Goal: Check status: Check status

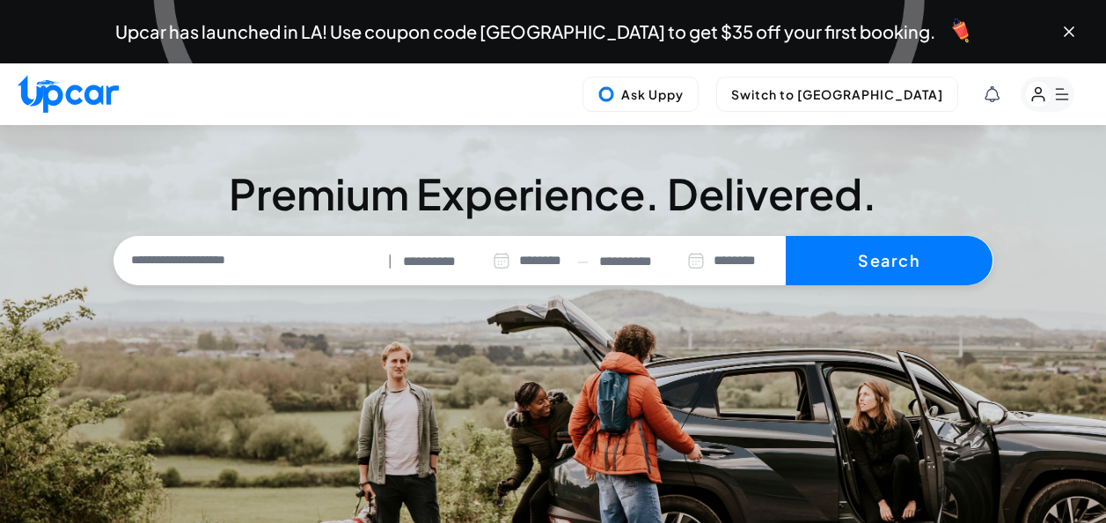
select select "********"
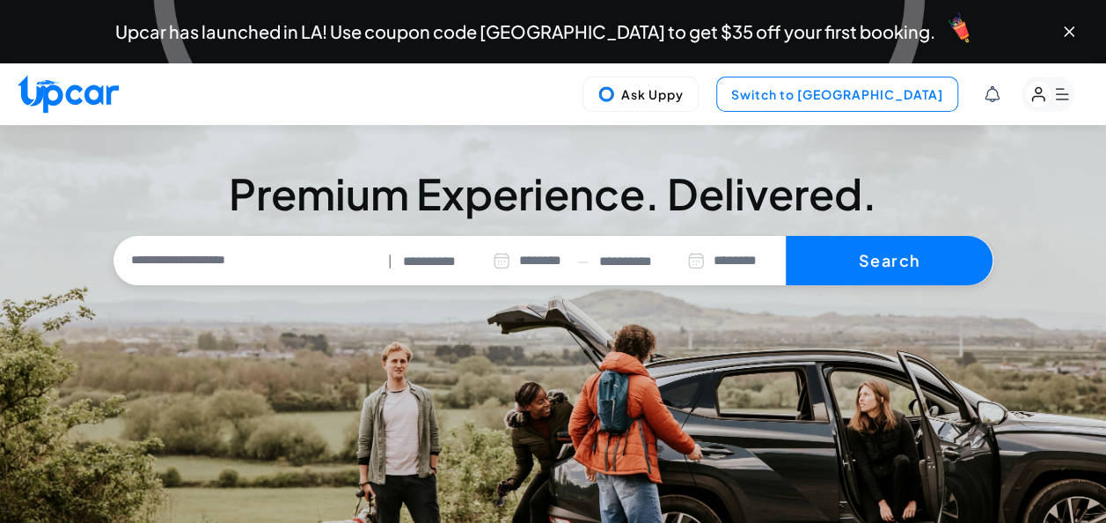
click at [872, 96] on button "Switch to [GEOGRAPHIC_DATA]" at bounding box center [837, 94] width 242 height 35
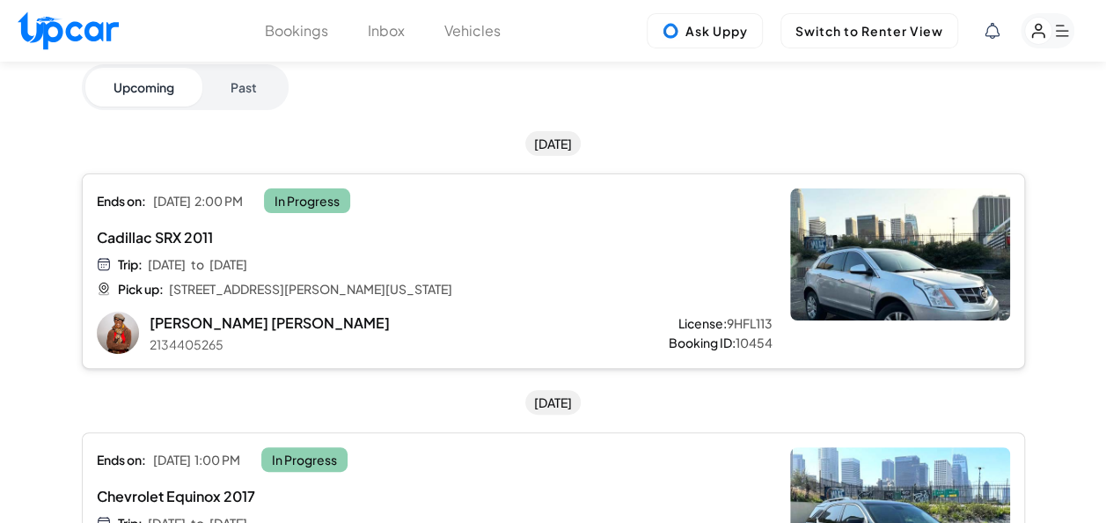
scroll to position [347, 0]
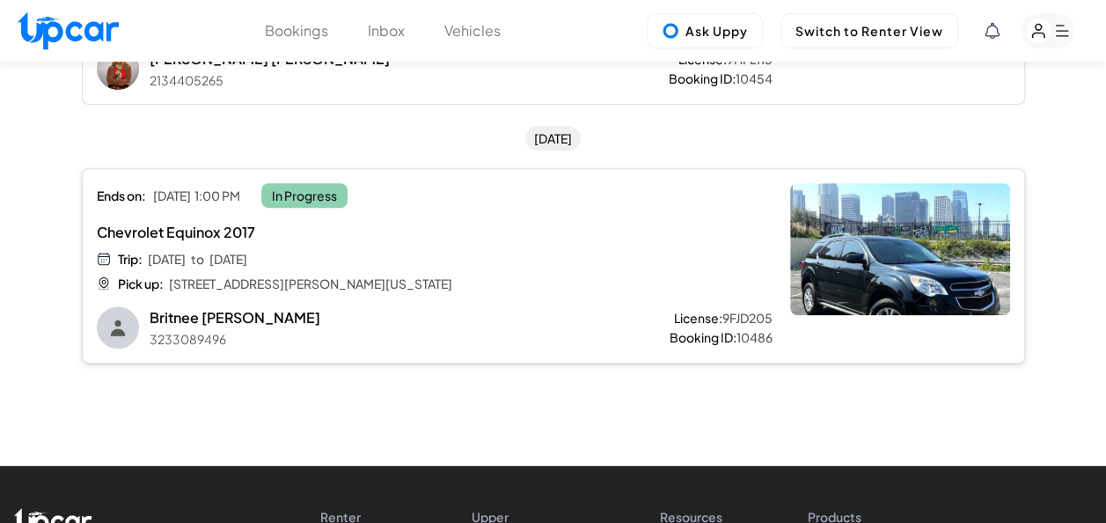
click at [477, 236] on span "Chevrolet Equinox 2017" at bounding box center [377, 232] width 561 height 21
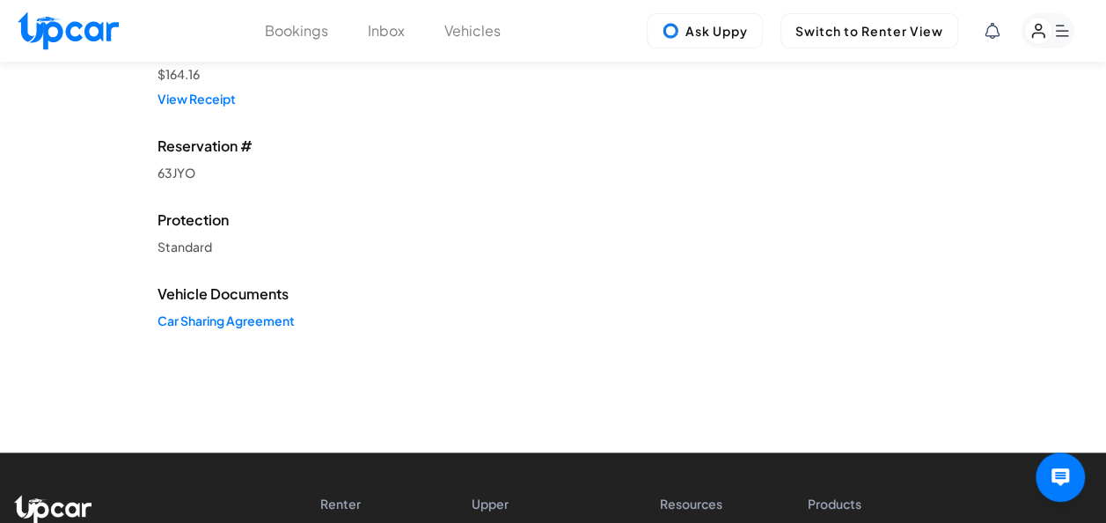
scroll to position [264, 0]
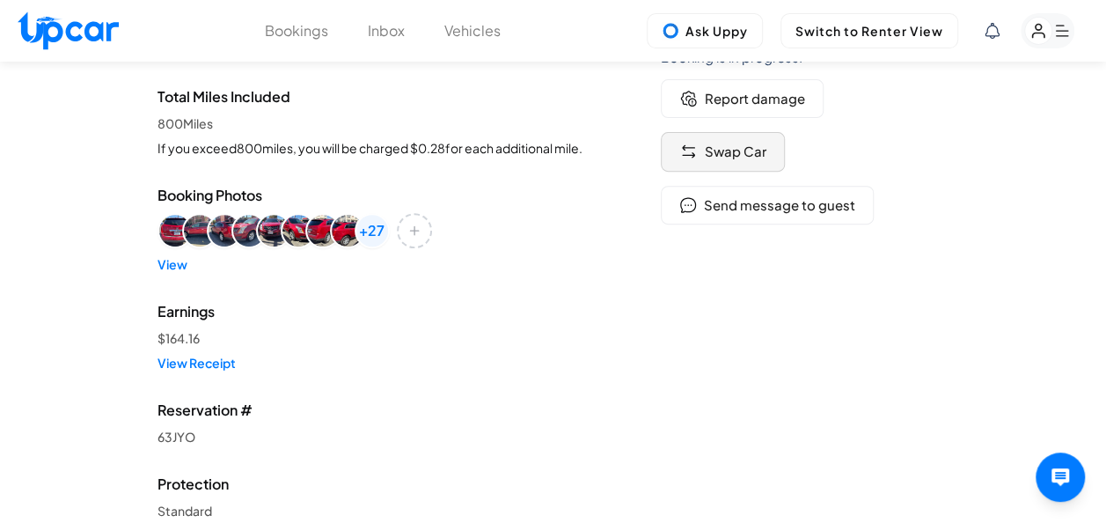
click at [723, 153] on span "Swap Car" at bounding box center [736, 152] width 62 height 20
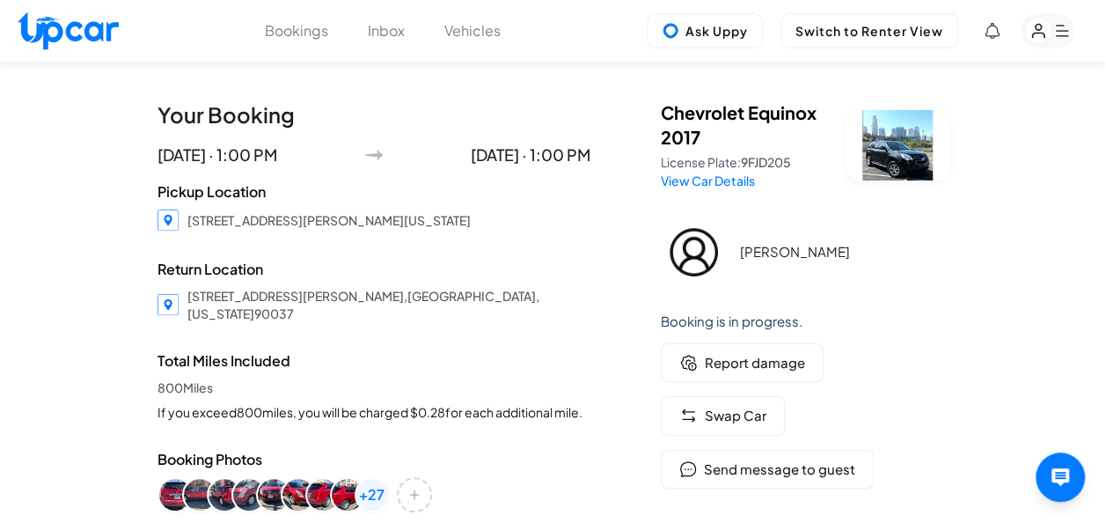
click at [583, 283] on div "Return Location 4500 South Figueroa Street, Los Angeles , California 90037" at bounding box center [373, 290] width 433 height 63
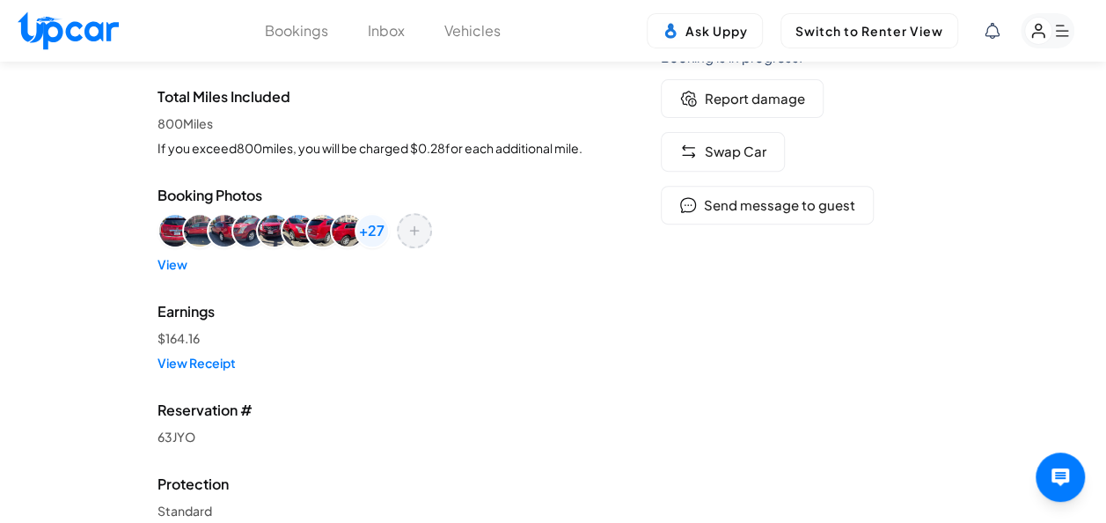
click at [413, 234] on icon "Add or view more images" at bounding box center [414, 230] width 8 height 8
